Goal: Find specific page/section: Find specific page/section

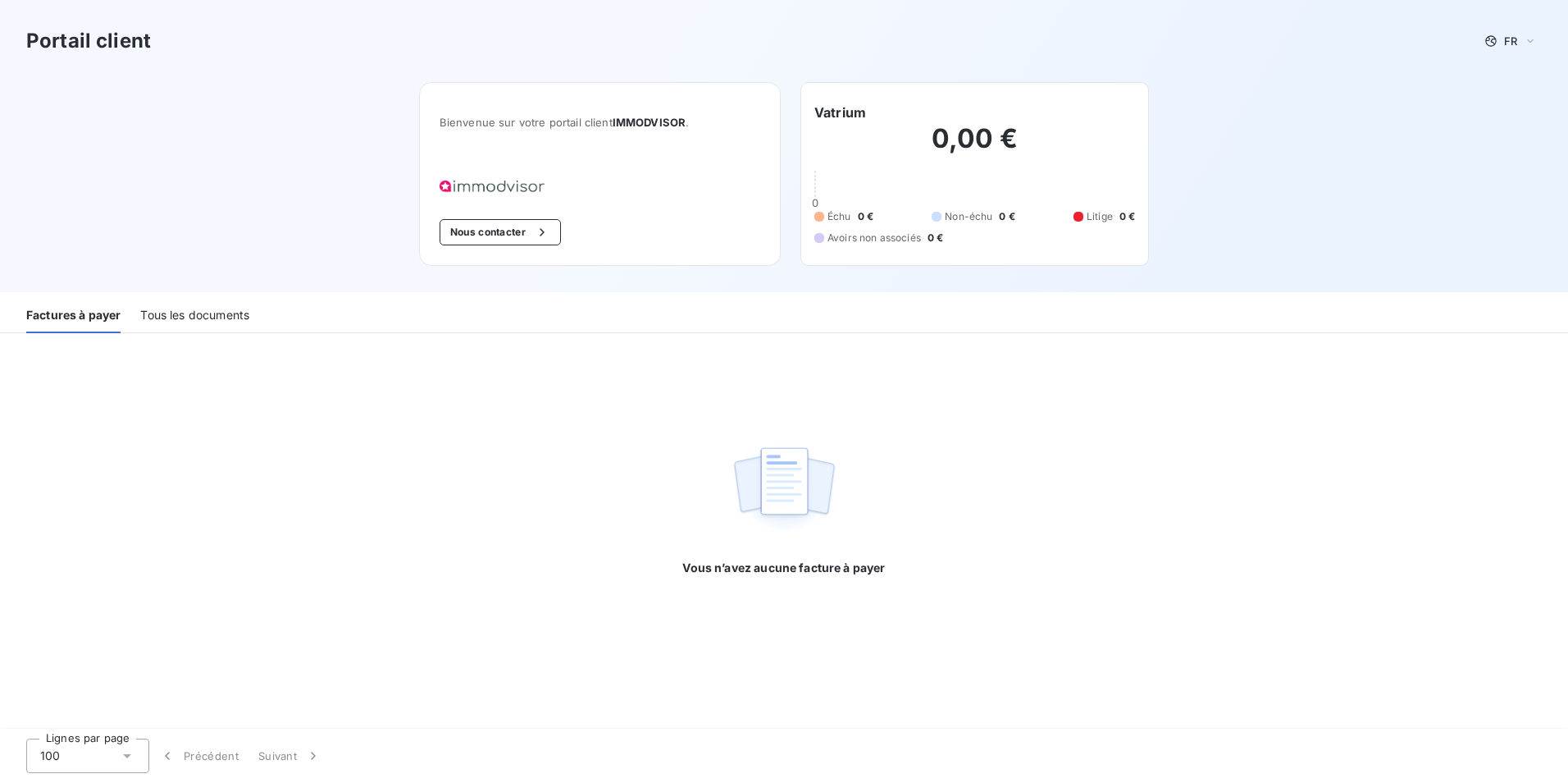
drag, startPoint x: 197, startPoint y: 316, endPoint x: 217, endPoint y: 325, distance: 21.9
click at [197, 316] on div "Tous les documents" at bounding box center [194, 316] width 109 height 35
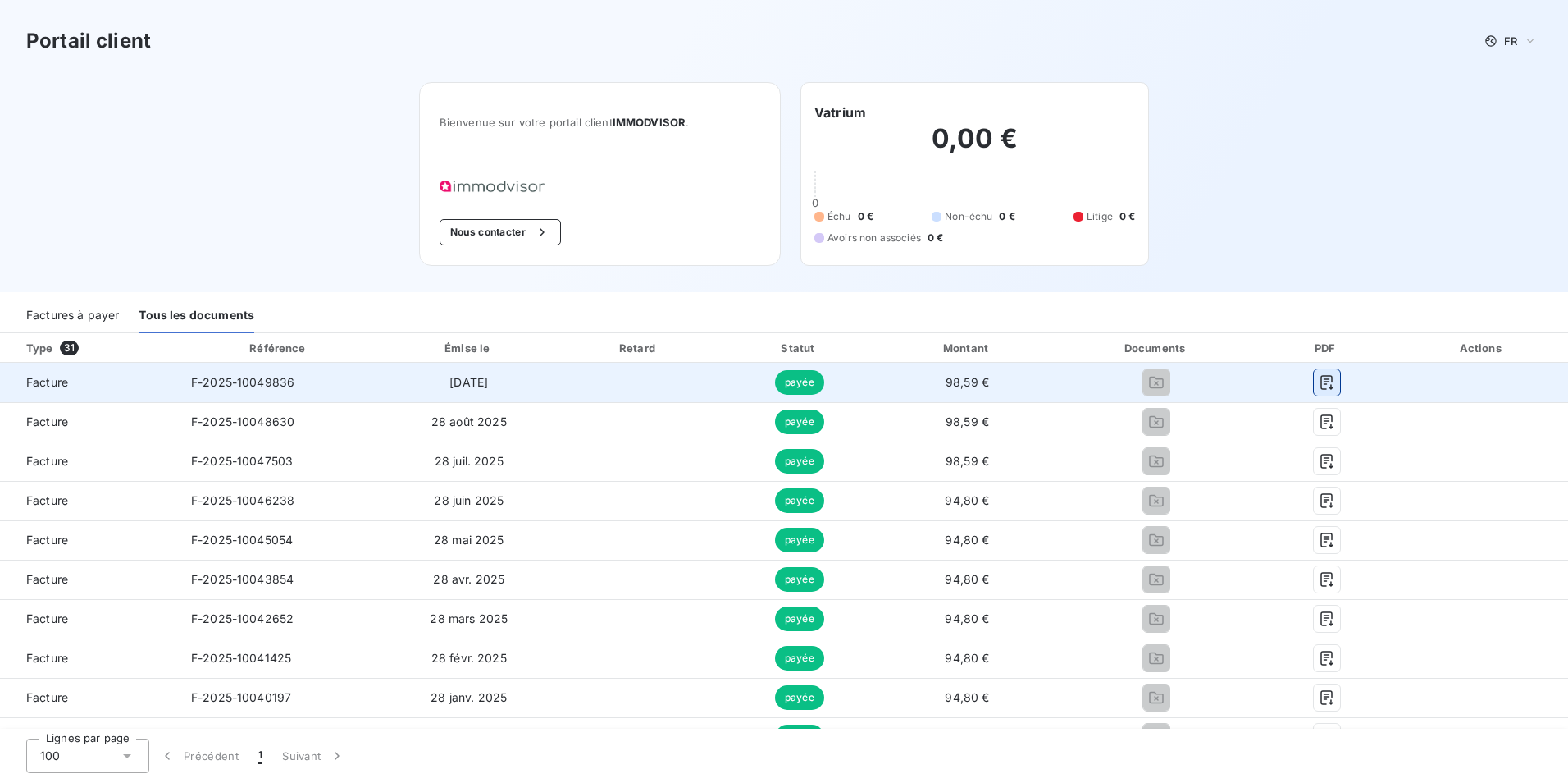
click at [1320, 381] on icon "button" at bounding box center [1326, 382] width 13 height 14
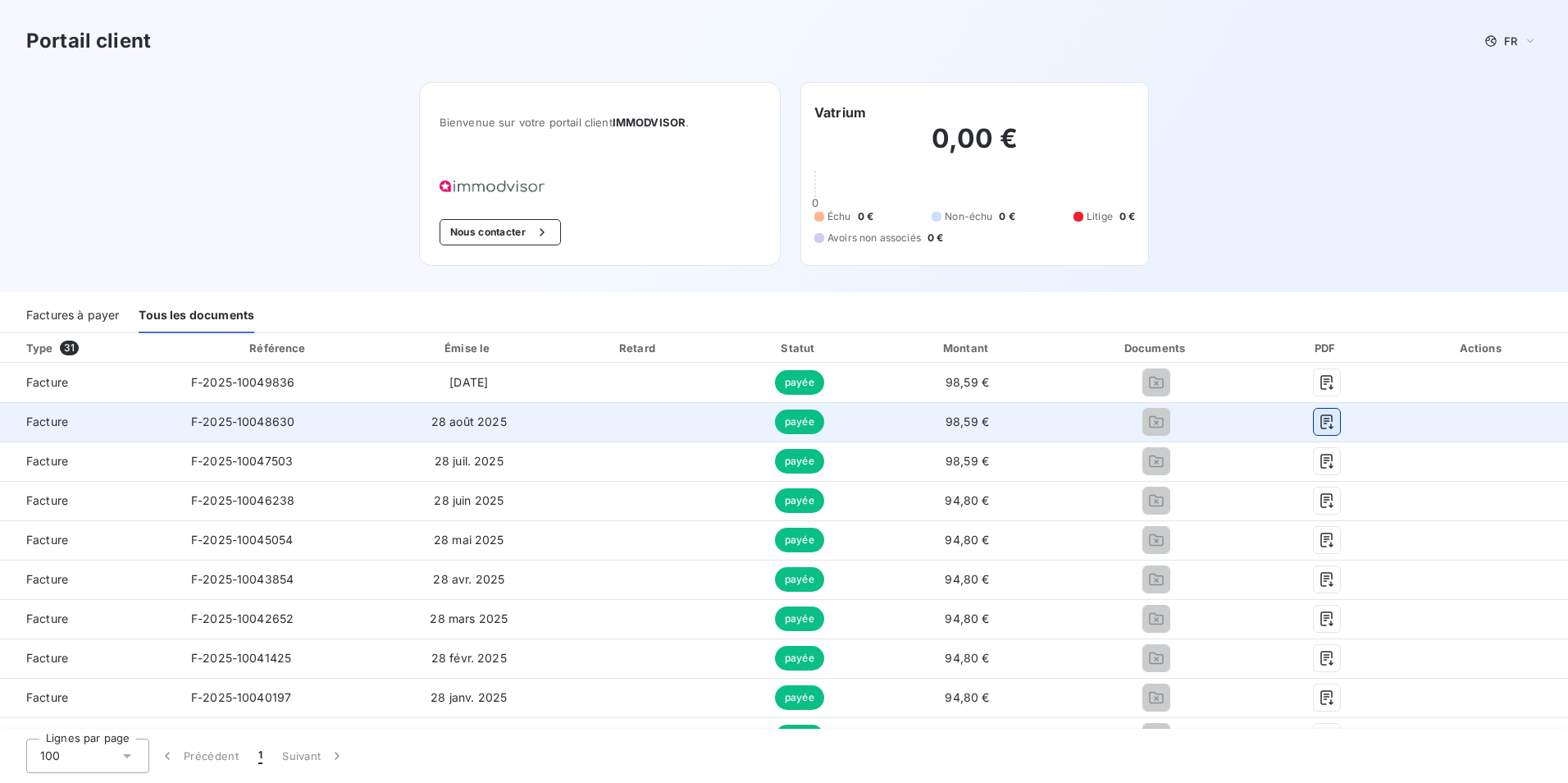
click at [1318, 426] on icon "button" at bounding box center [1326, 421] width 16 height 16
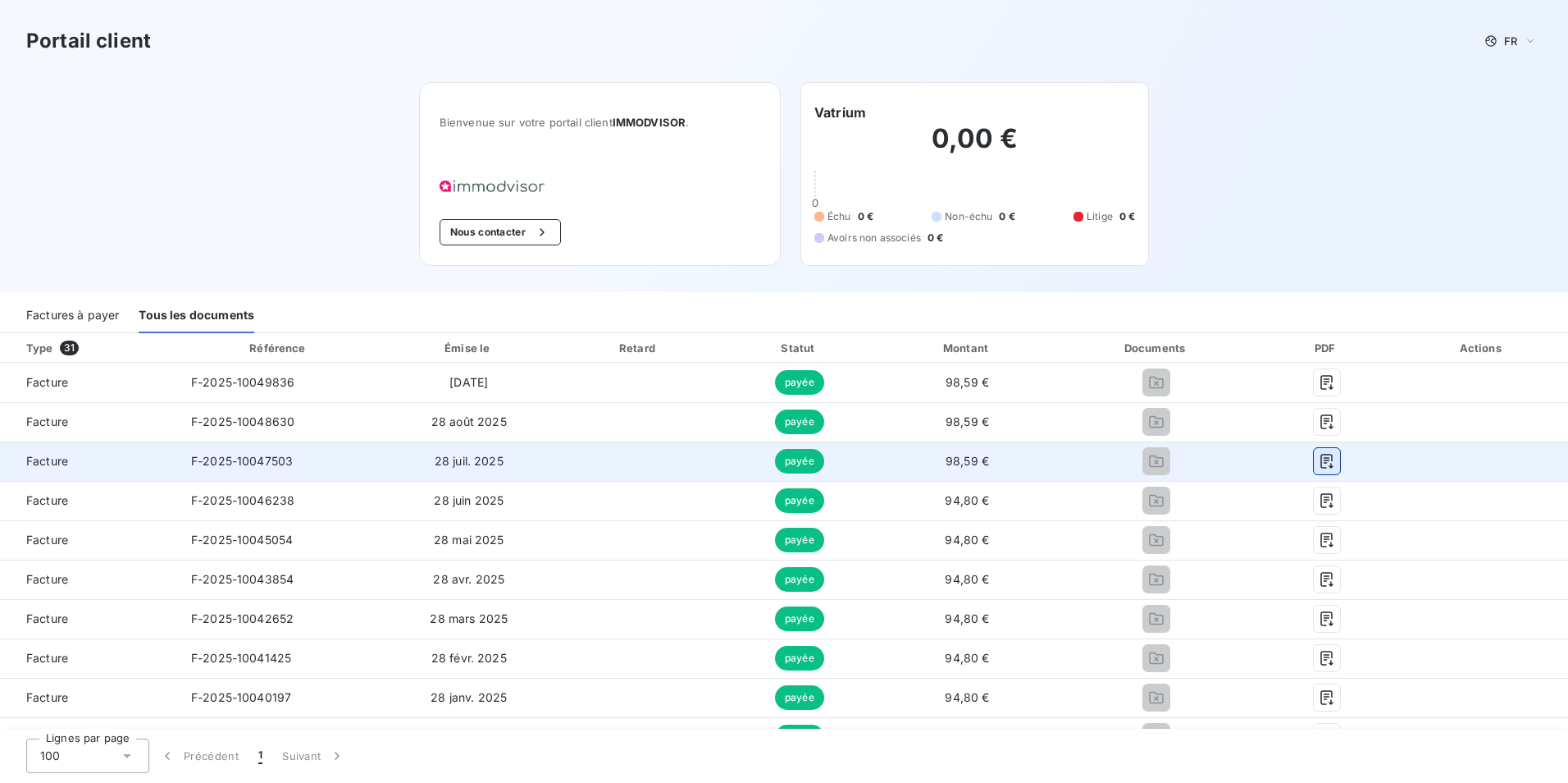
click at [1319, 461] on icon "button" at bounding box center [1326, 461] width 16 height 16
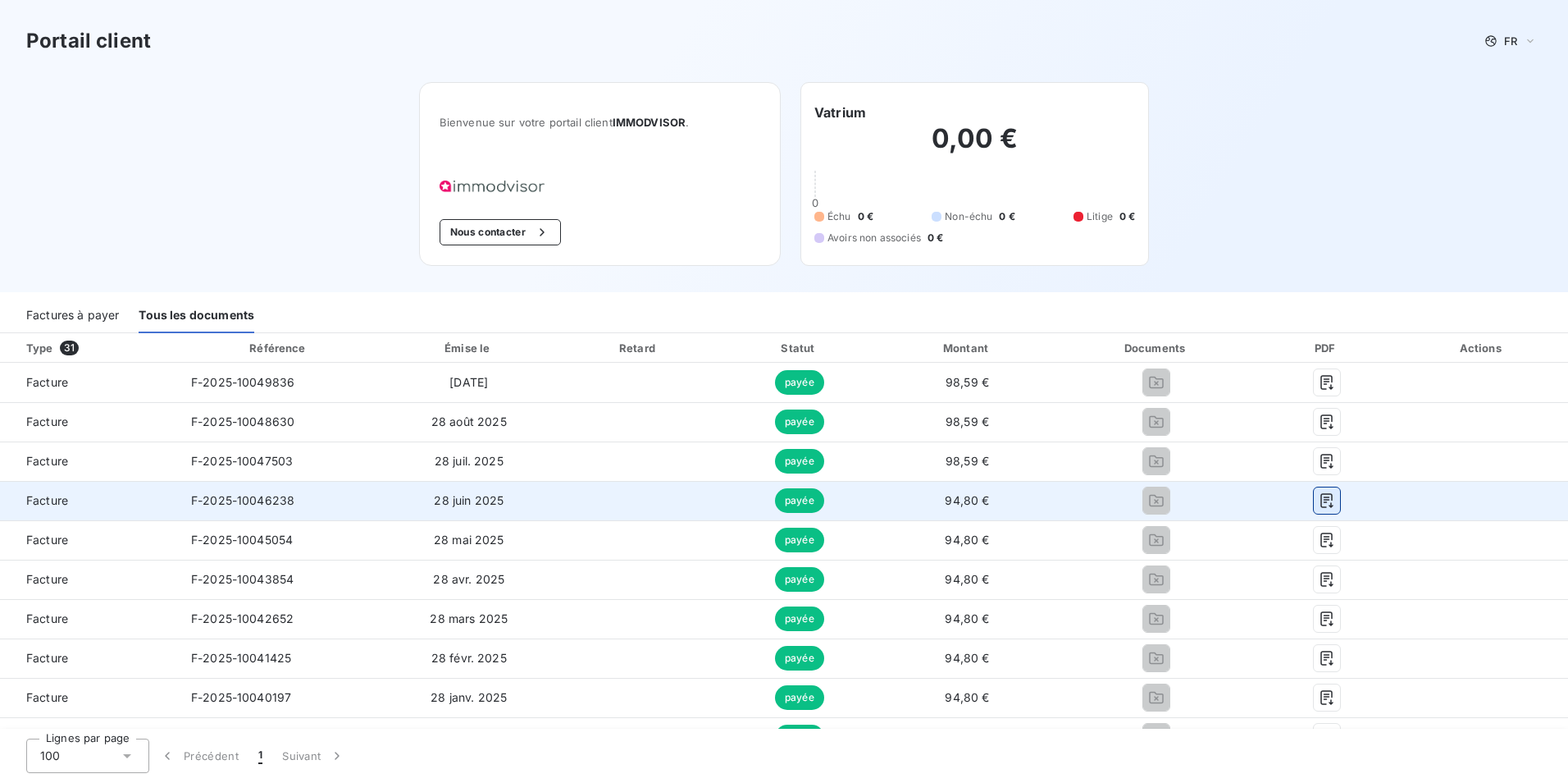
click at [1318, 501] on icon "button" at bounding box center [1326, 500] width 16 height 16
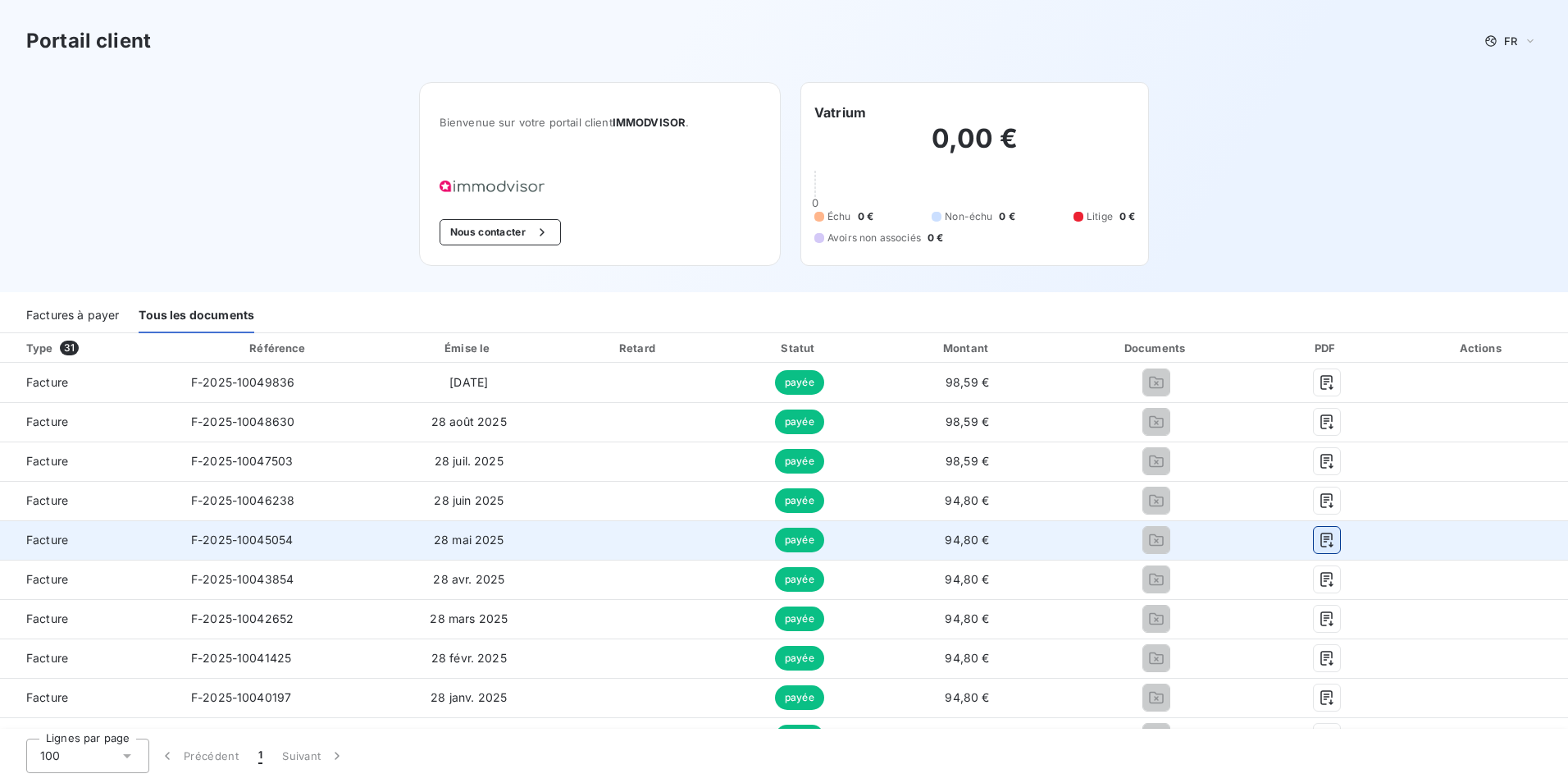
click at [1325, 540] on button "button" at bounding box center [1326, 539] width 26 height 26
click at [1318, 540] on icon "button" at bounding box center [1326, 539] width 16 height 16
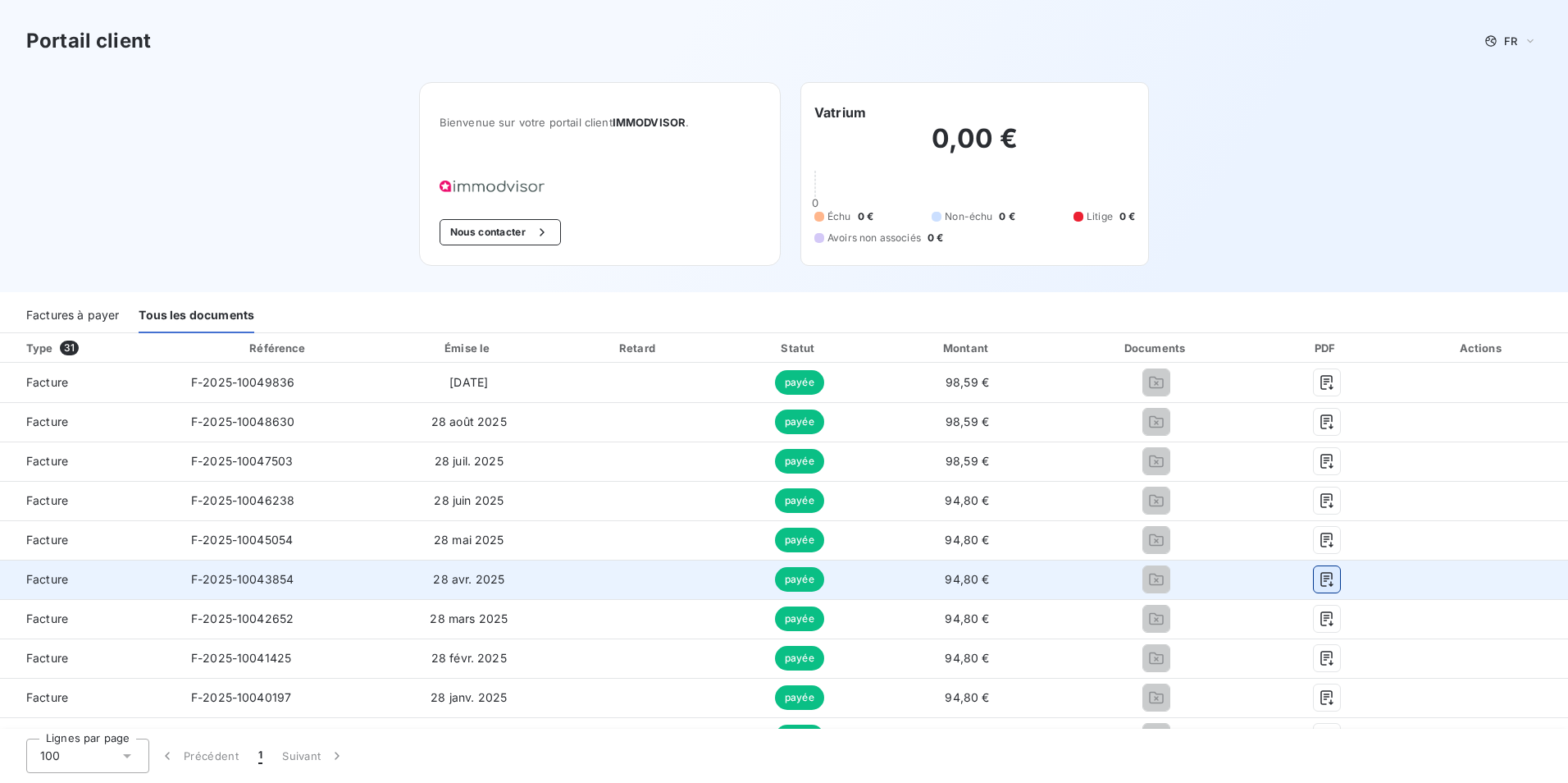
click at [1318, 580] on icon "button" at bounding box center [1326, 579] width 16 height 16
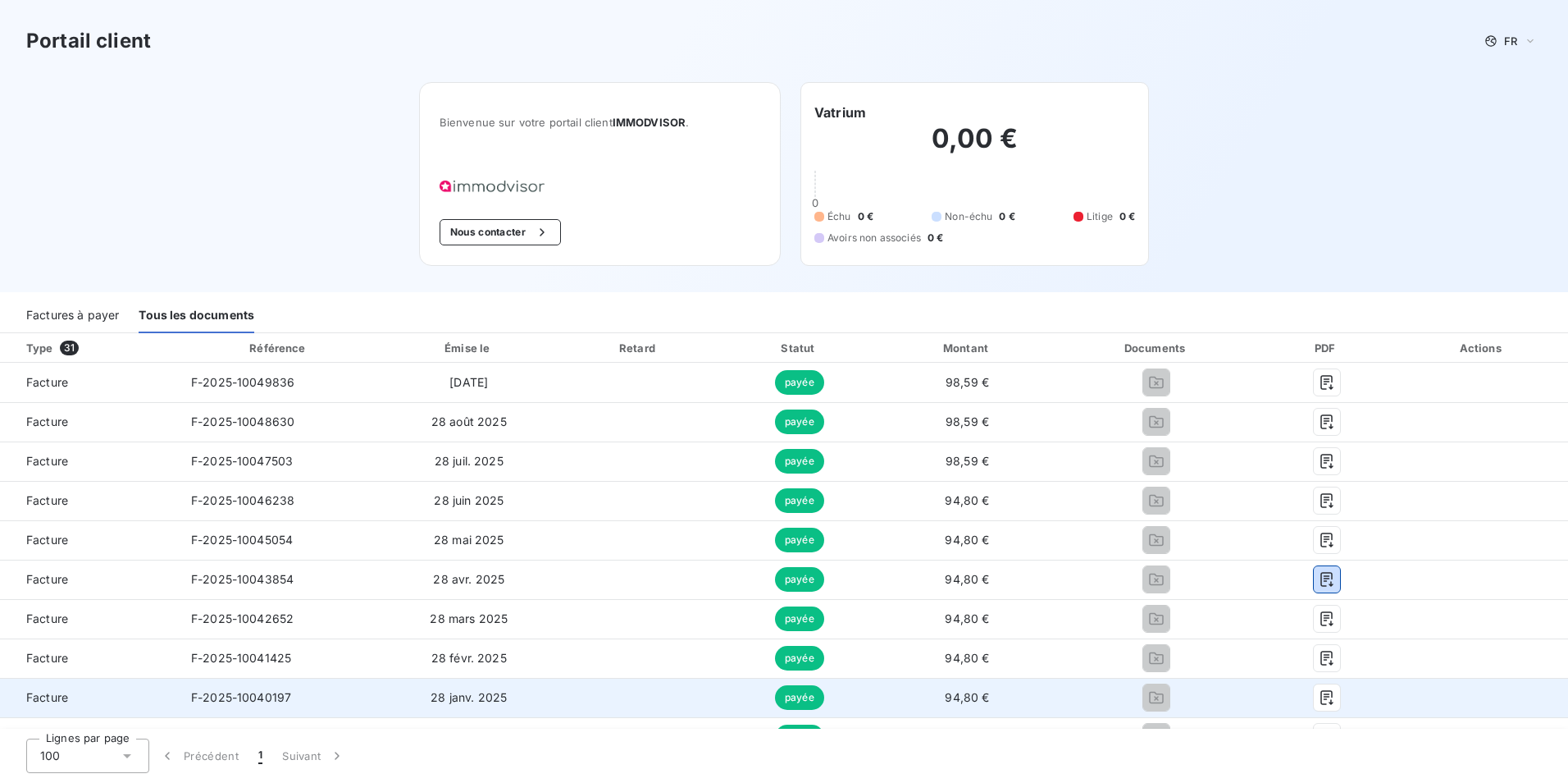
scroll to position [246, 0]
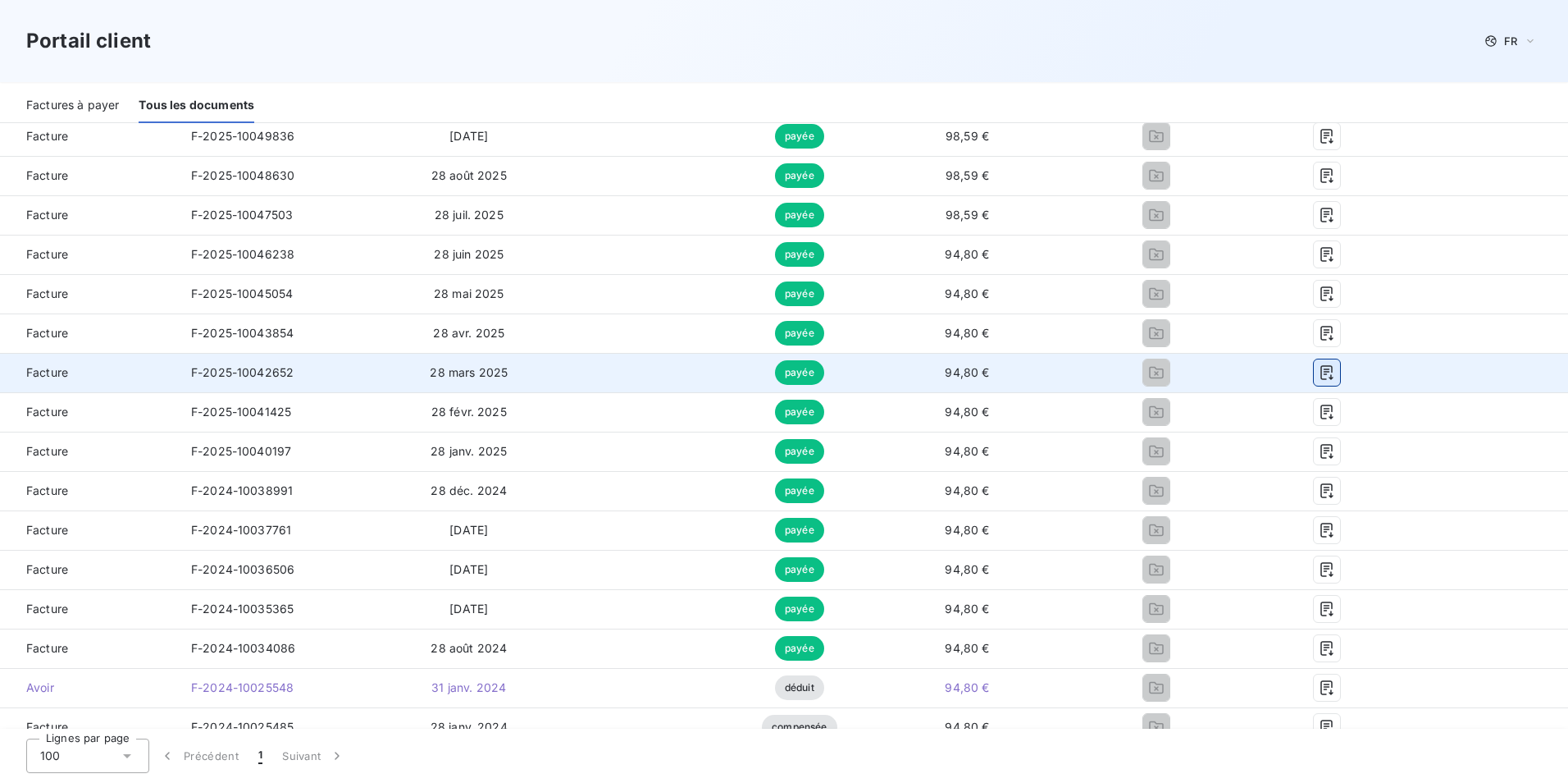
click at [1318, 371] on icon "button" at bounding box center [1326, 372] width 16 height 16
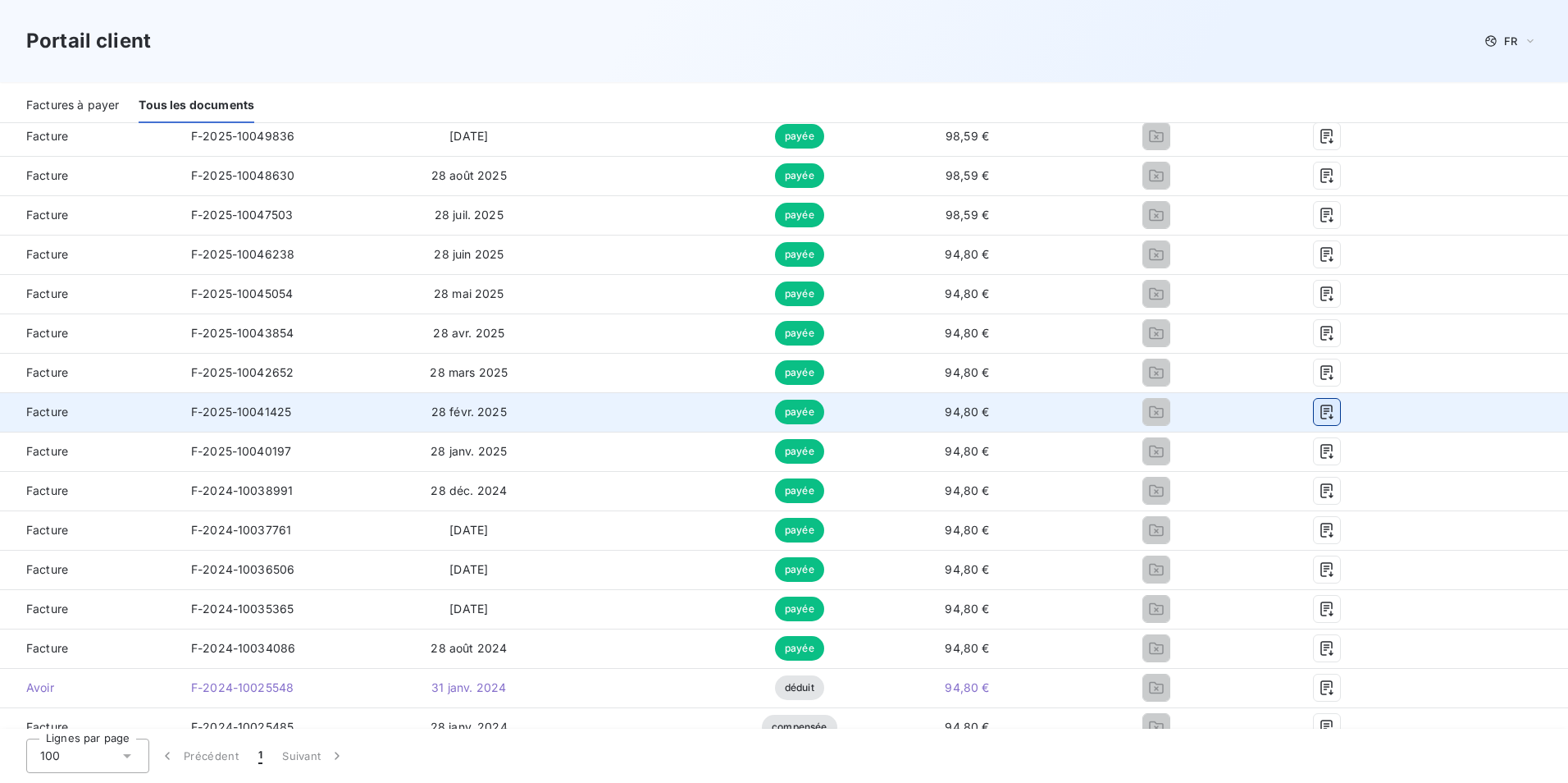
click at [1314, 415] on button "button" at bounding box center [1326, 412] width 26 height 26
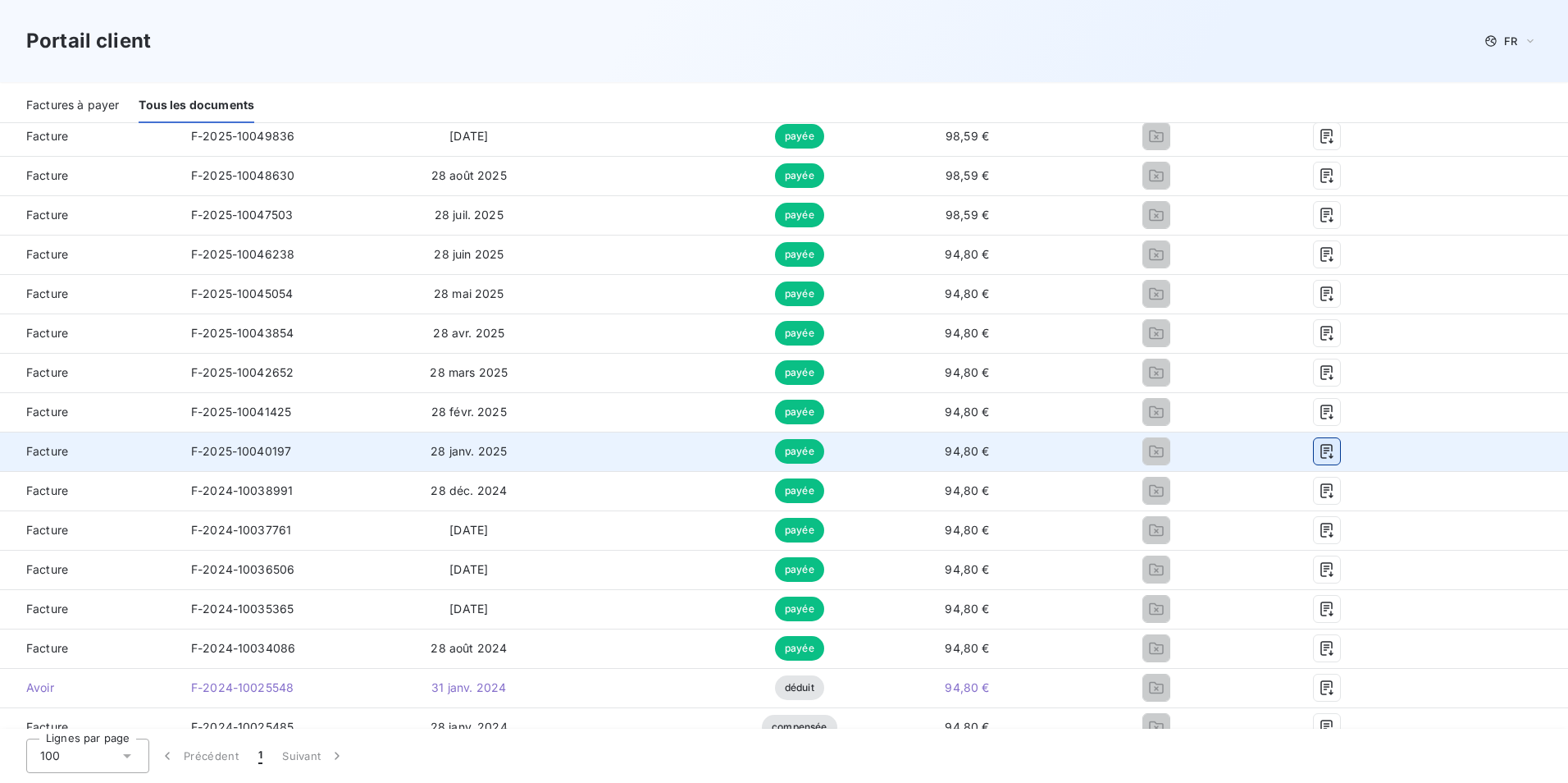
click at [1318, 452] on icon "button" at bounding box center [1326, 450] width 16 height 16
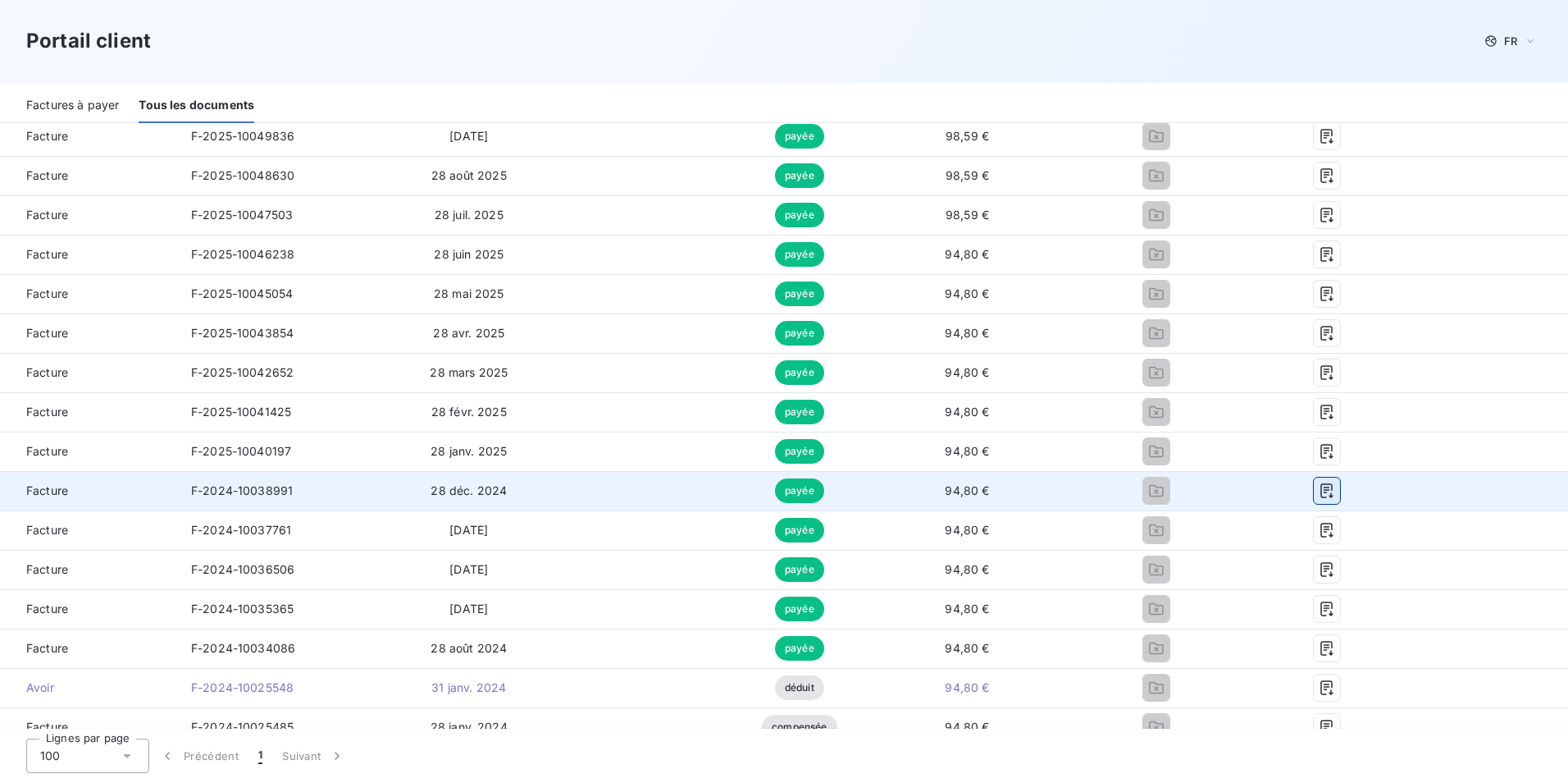
click at [1318, 485] on icon "button" at bounding box center [1326, 490] width 16 height 16
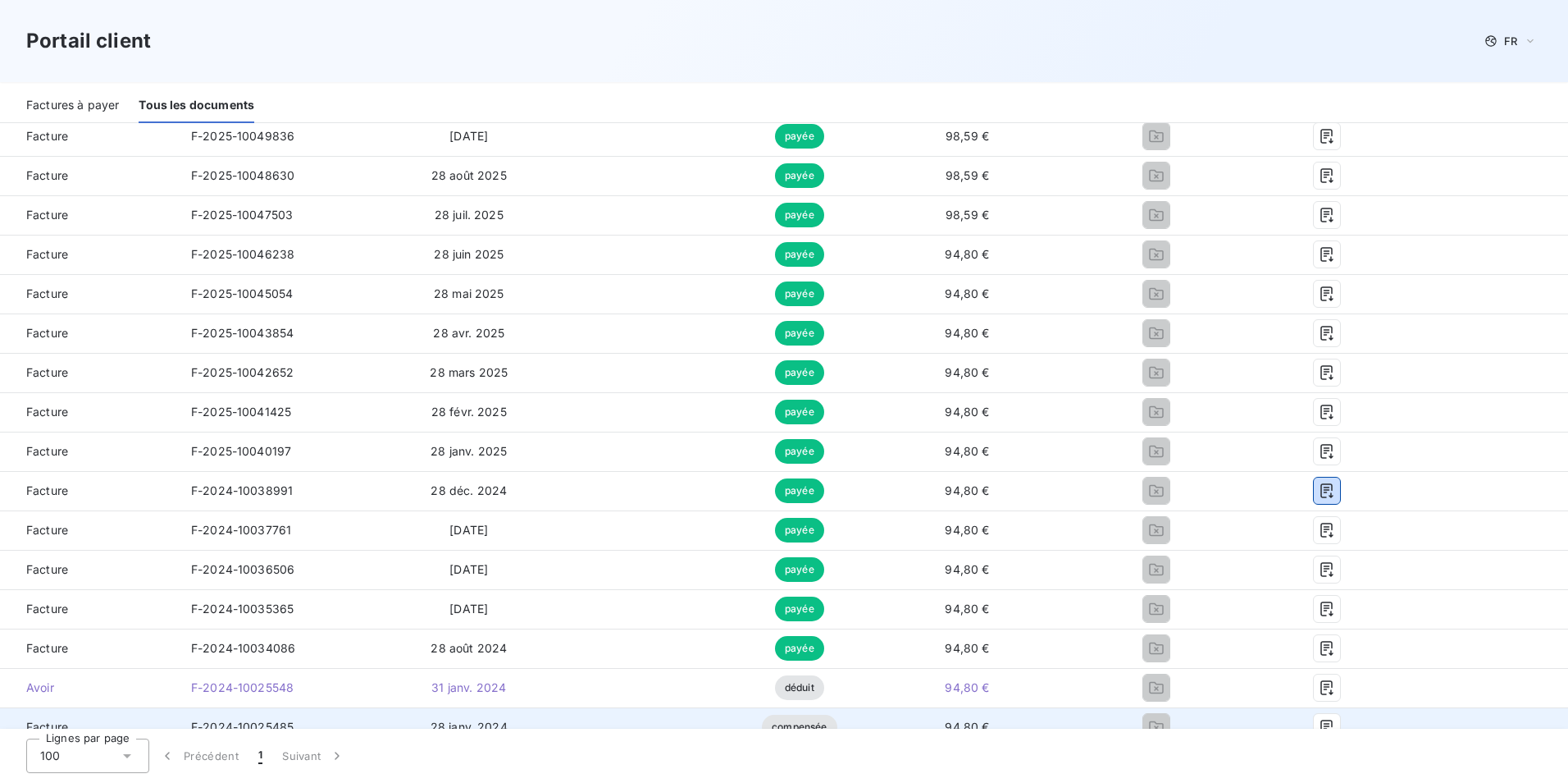
scroll to position [410, 0]
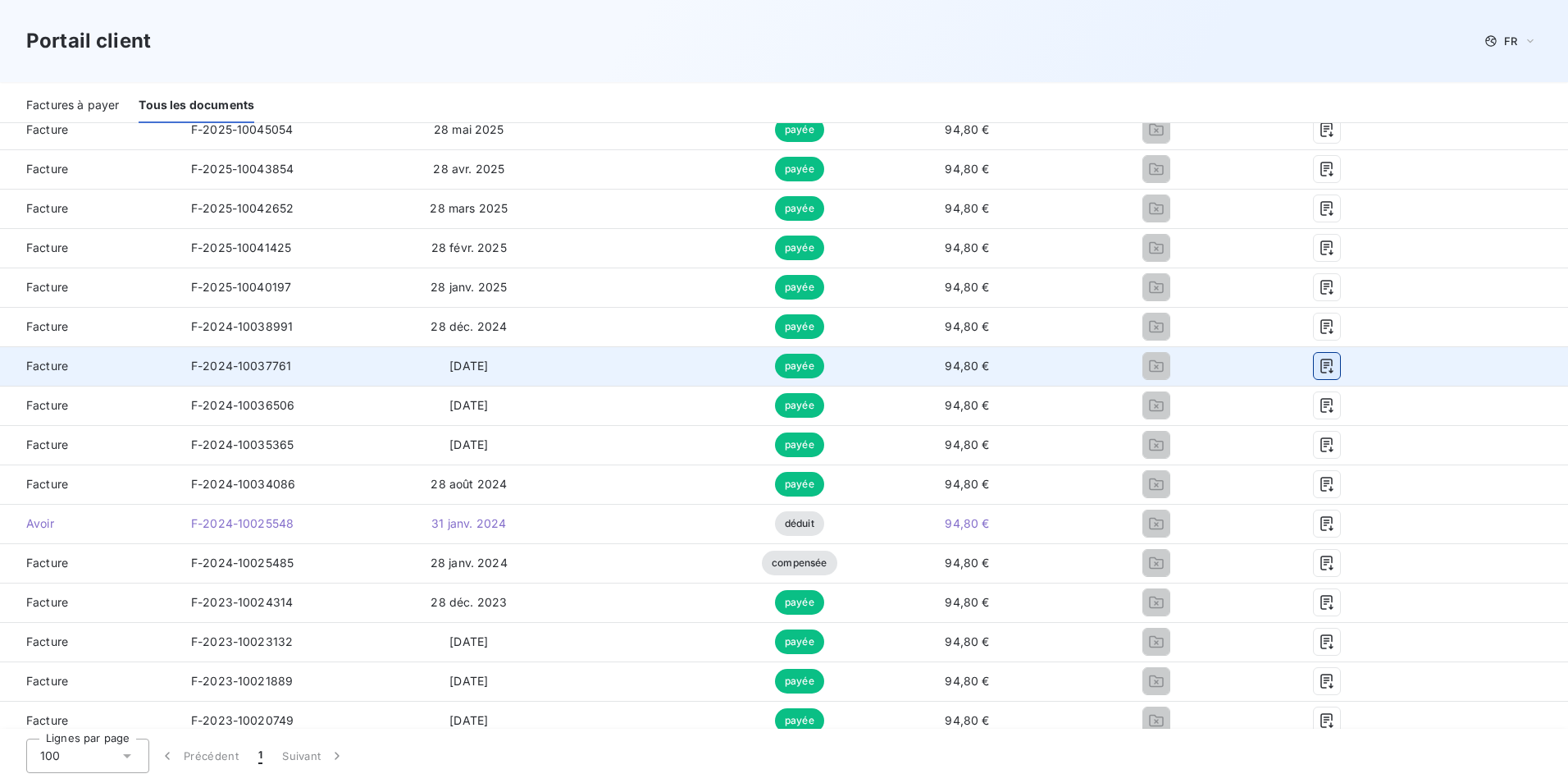
click at [1318, 364] on icon "button" at bounding box center [1326, 365] width 16 height 16
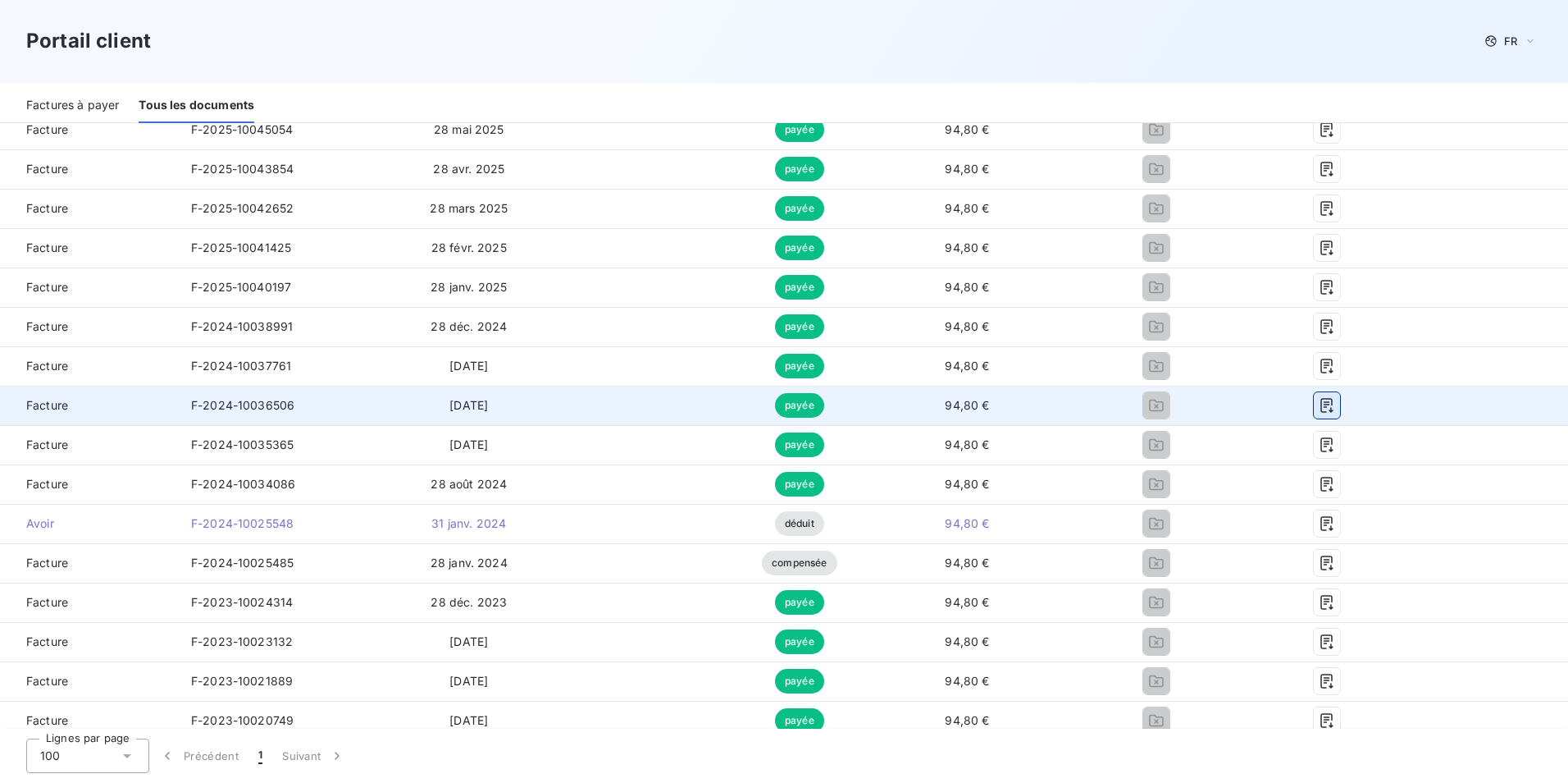
click at [1320, 408] on icon "button" at bounding box center [1326, 405] width 13 height 14
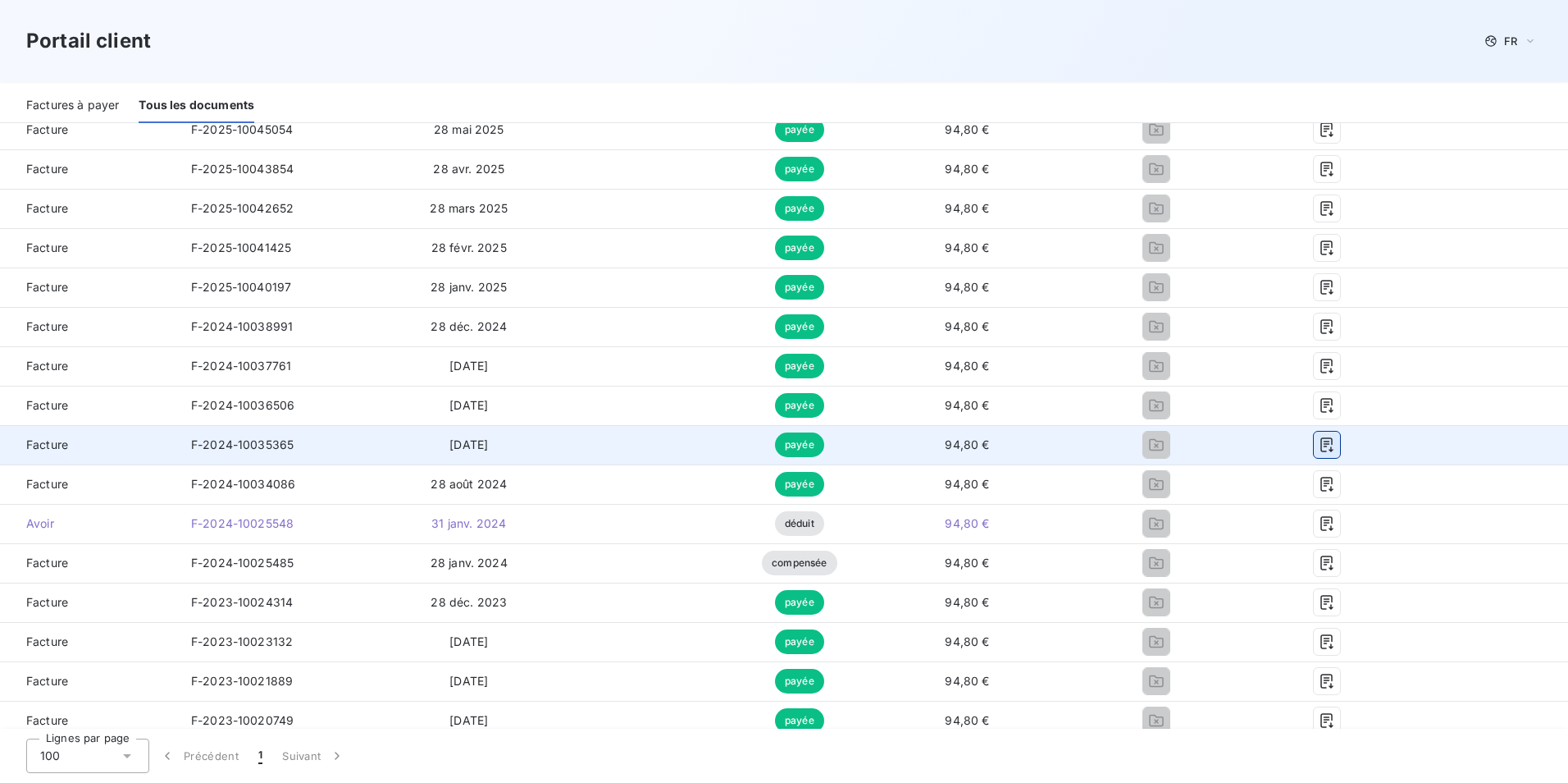
click at [1320, 443] on icon "button" at bounding box center [1326, 445] width 13 height 14
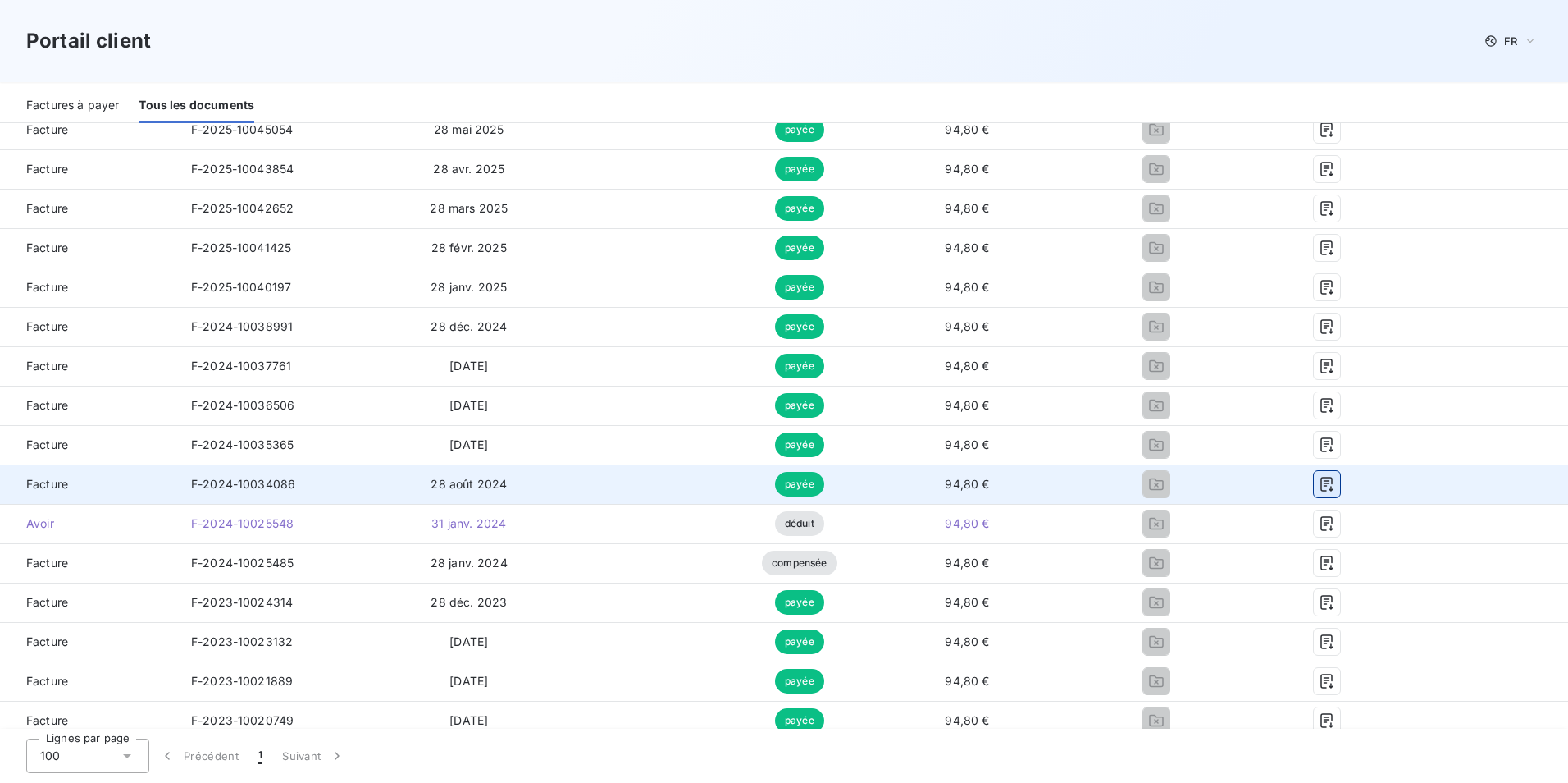
click at [1318, 487] on icon "button" at bounding box center [1326, 484] width 16 height 16
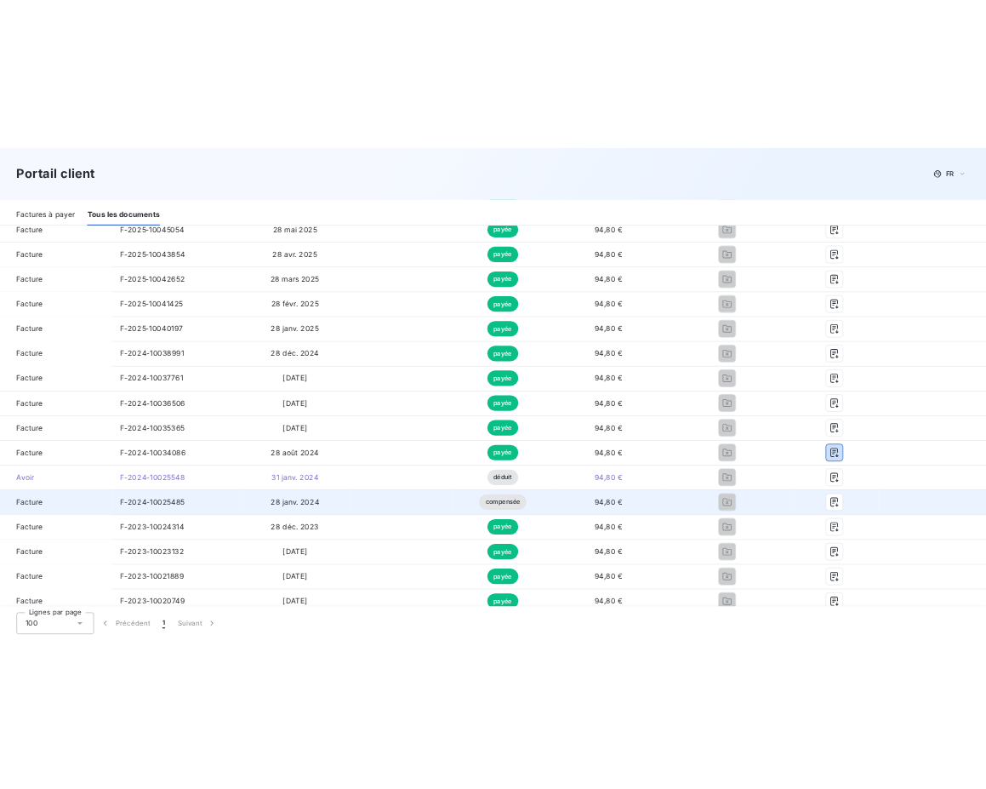
scroll to position [596, 0]
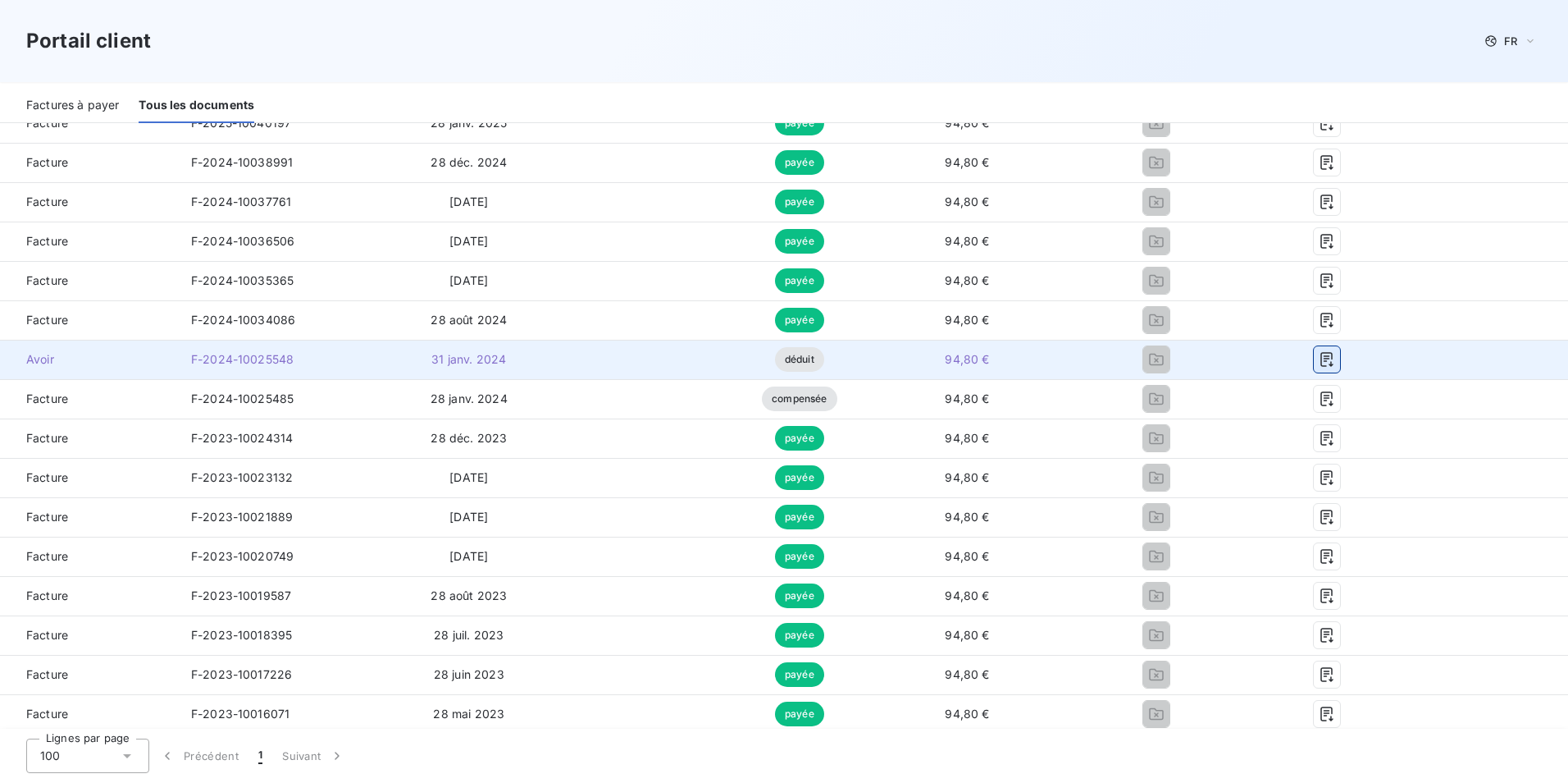
click at [1321, 363] on icon "button" at bounding box center [1326, 359] width 16 height 16
click at [1320, 362] on icon "button" at bounding box center [1326, 359] width 13 height 14
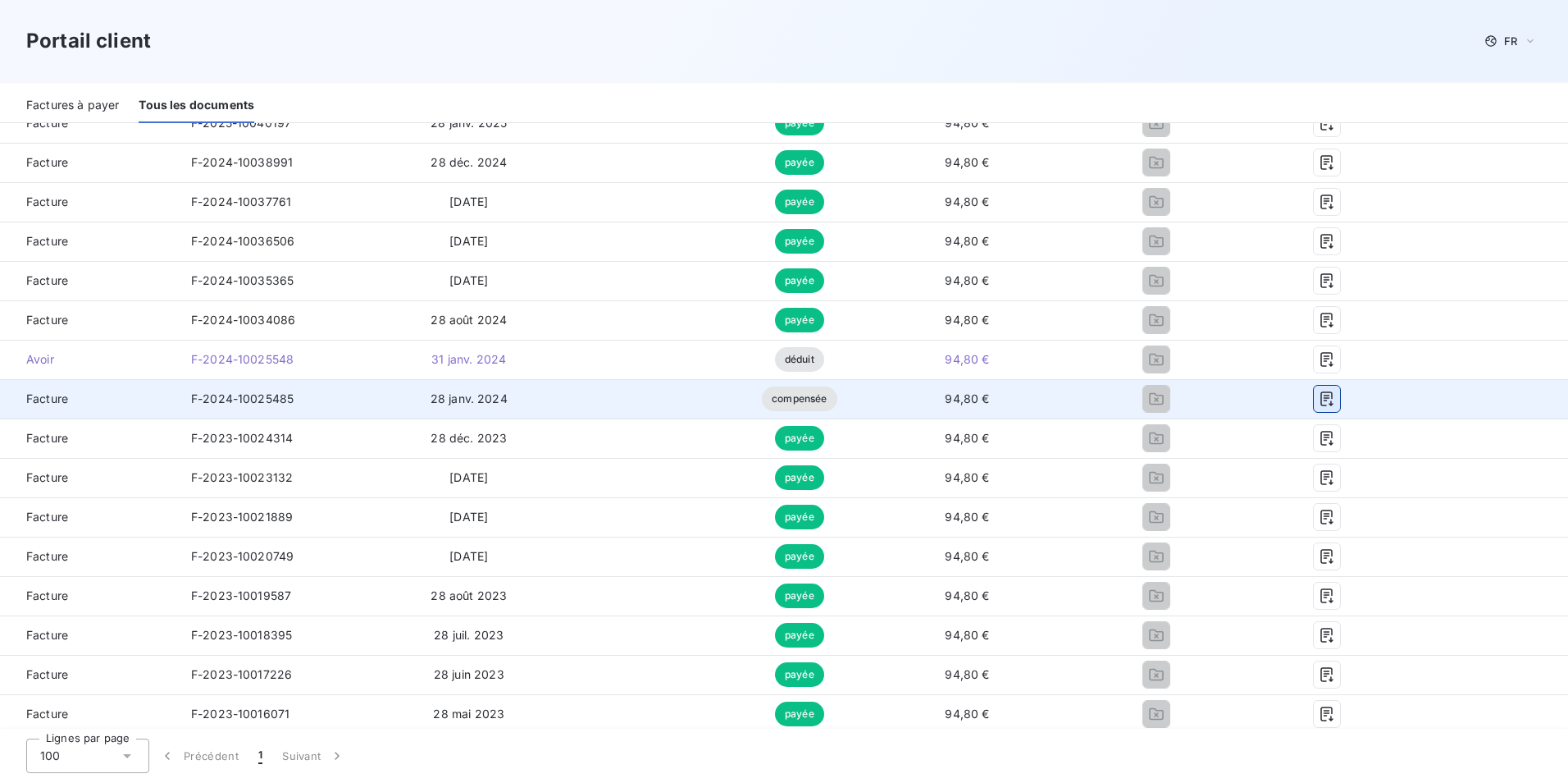
click at [1318, 405] on icon "button" at bounding box center [1326, 398] width 16 height 16
